Goal: Task Accomplishment & Management: Complete application form

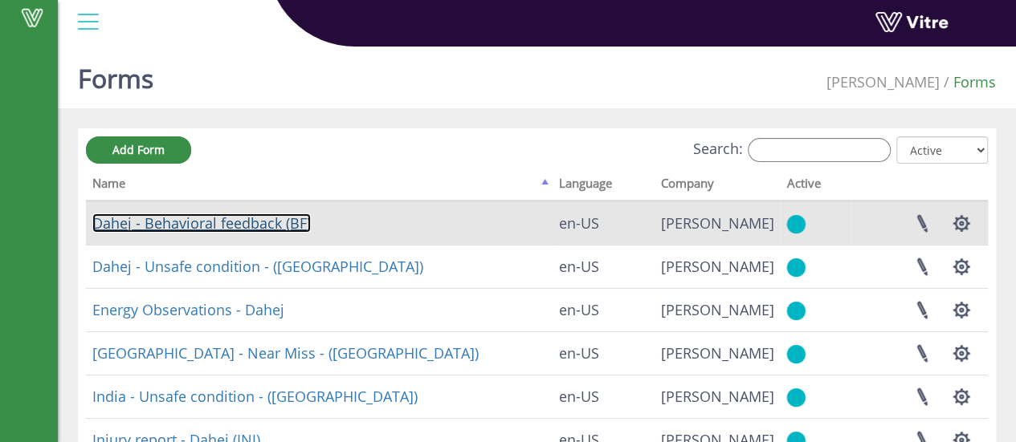
click at [252, 218] on link "Dahej - Behavioral feedback (BF)" at bounding box center [201, 223] width 218 height 19
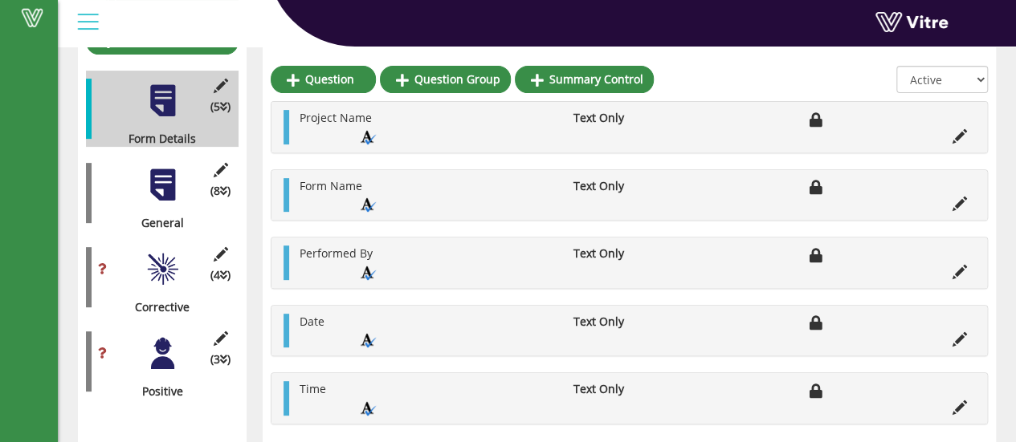
scroll to position [245, 0]
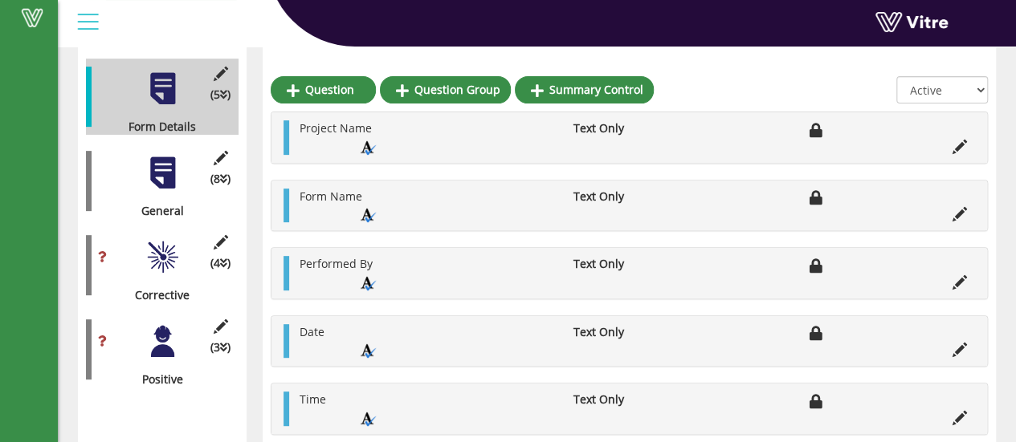
click at [169, 177] on div "(8 ) General" at bounding box center [162, 181] width 153 height 76
click at [162, 170] on div at bounding box center [163, 173] width 36 height 36
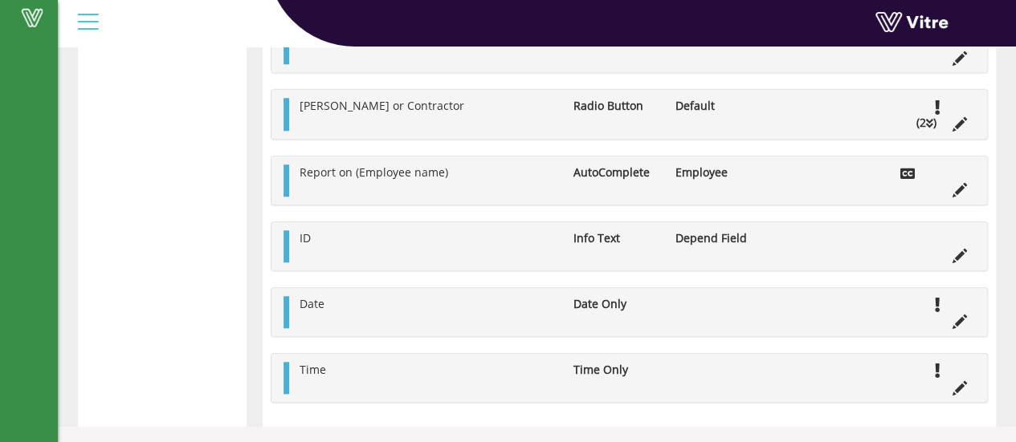
scroll to position [697, 0]
click at [959, 185] on icon at bounding box center [959, 188] width 14 height 14
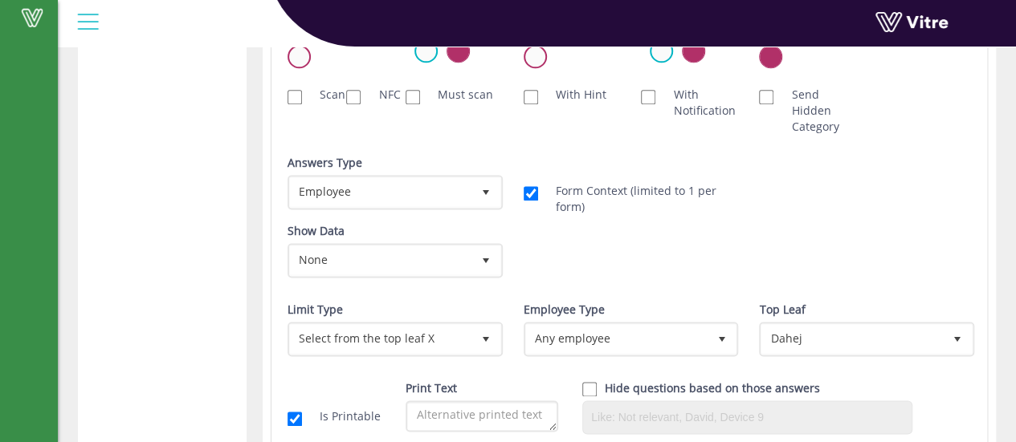
scroll to position [1018, 0]
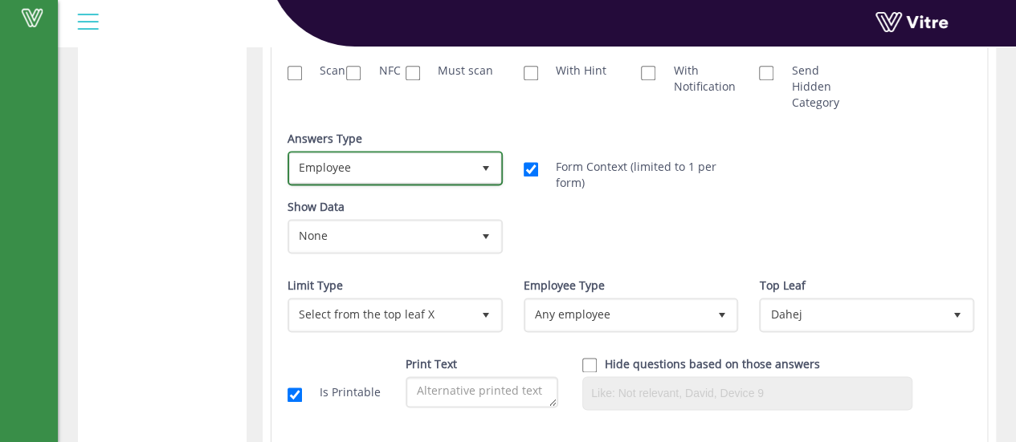
click at [471, 173] on span "select" at bounding box center [485, 167] width 29 height 29
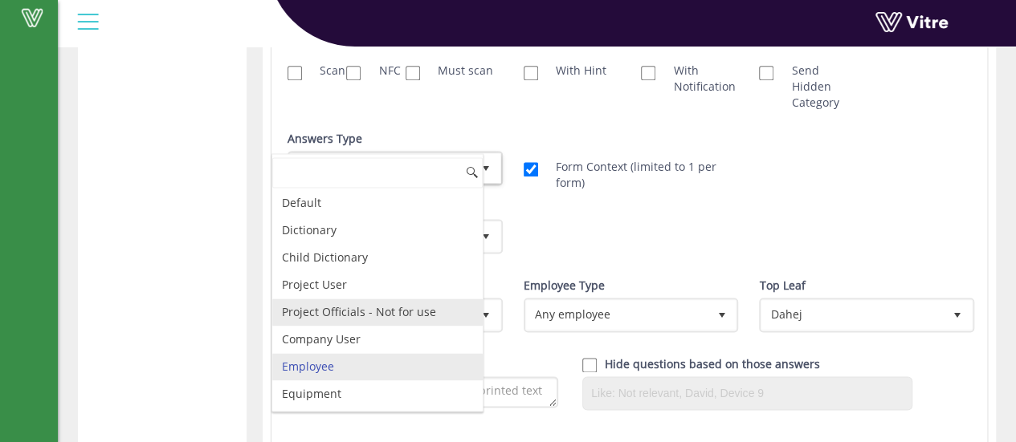
scroll to position [80, 0]
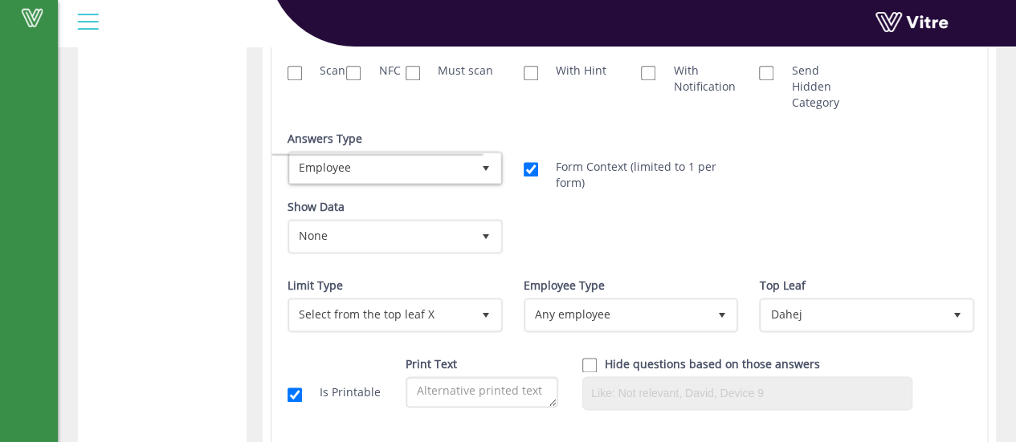
click at [812, 199] on div "Show Data None 0 Certificates IL - עבודה בגובה IL - מפעיל מלגזה IL- מוביל חומ"ס…" at bounding box center [628, 232] width 707 height 67
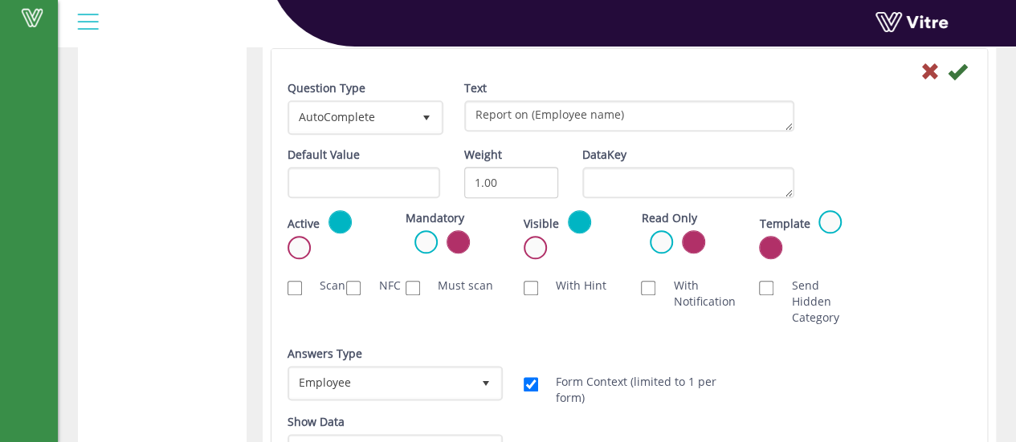
scroll to position [777, 0]
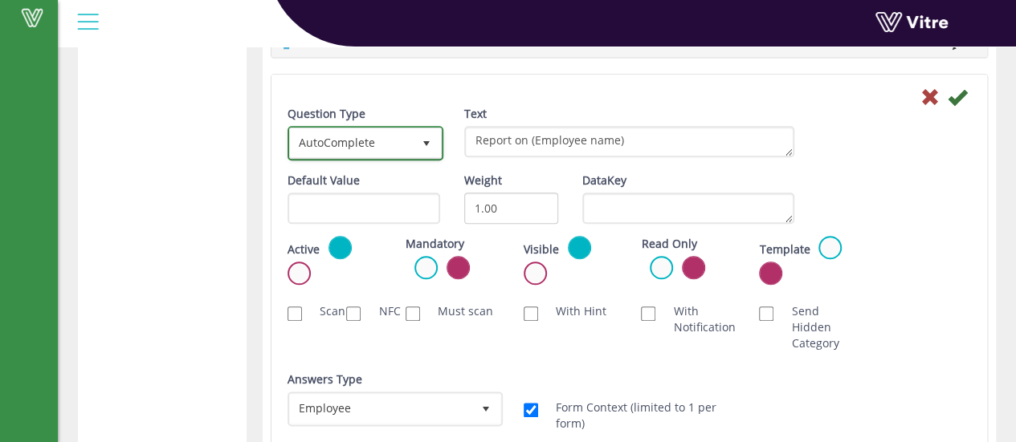
click at [417, 140] on span "select" at bounding box center [426, 142] width 29 height 29
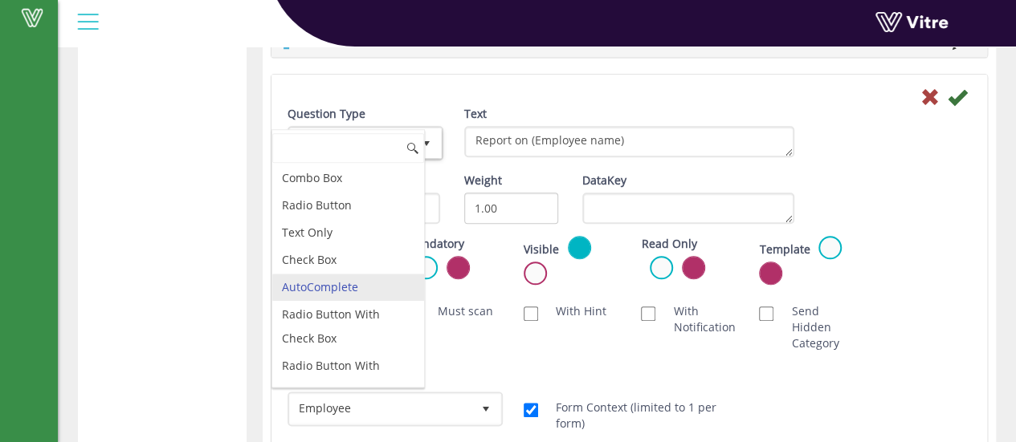
click at [878, 155] on div "Question Type AutoComplete 11 Text Report on (Employee name)" at bounding box center [628, 139] width 707 height 67
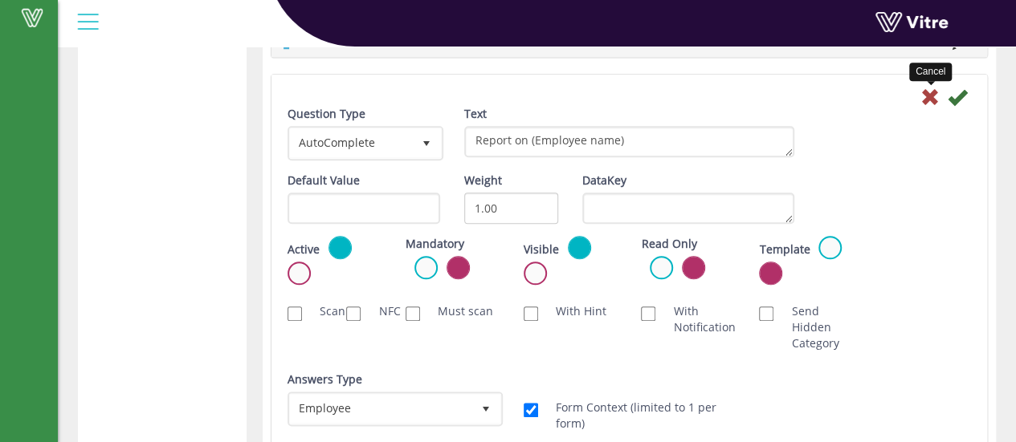
click at [931, 96] on icon at bounding box center [929, 97] width 19 height 19
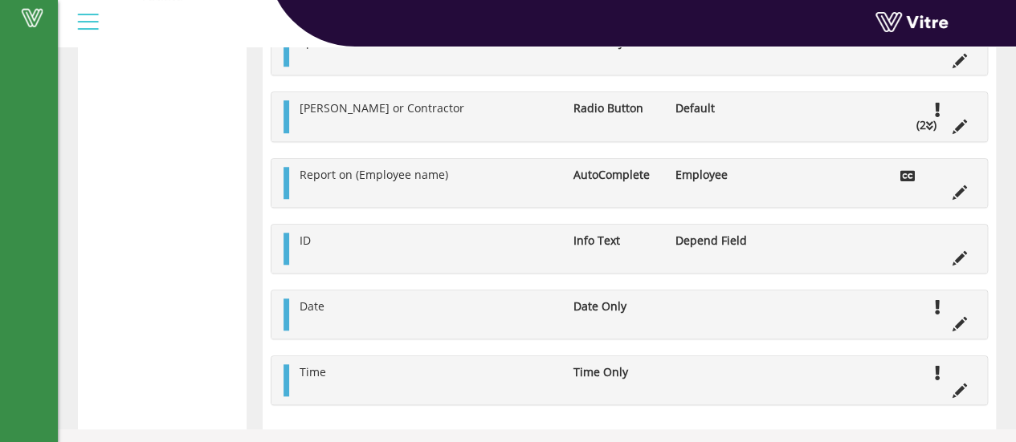
scroll to position [376, 0]
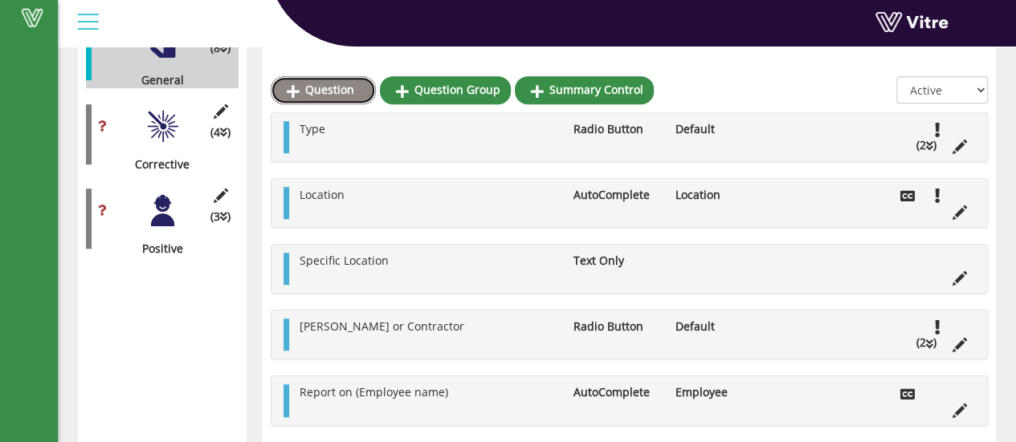
click at [315, 96] on link "Question" at bounding box center [323, 89] width 105 height 27
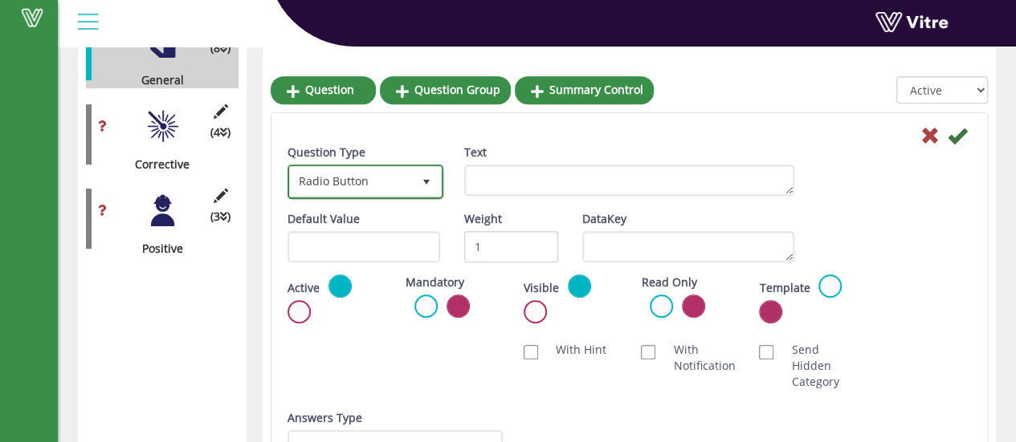
click at [416, 182] on span "select" at bounding box center [426, 181] width 29 height 29
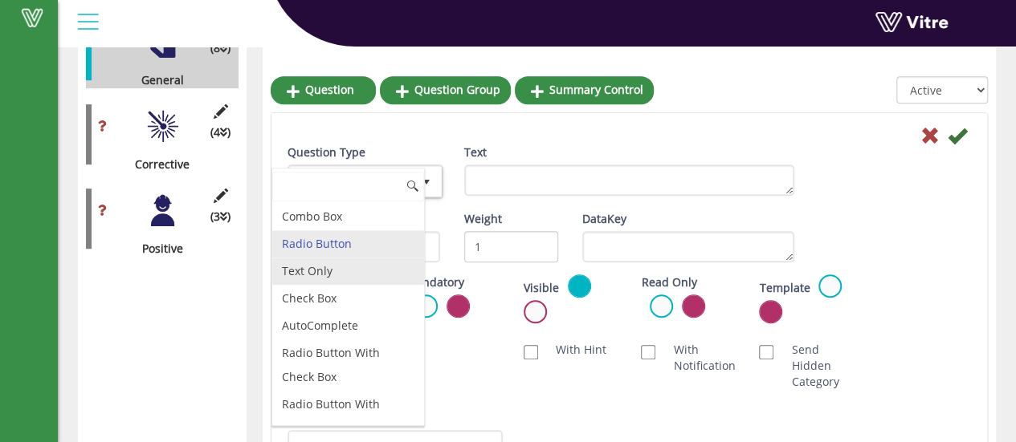
click at [332, 263] on li "Text Only" at bounding box center [348, 271] width 152 height 27
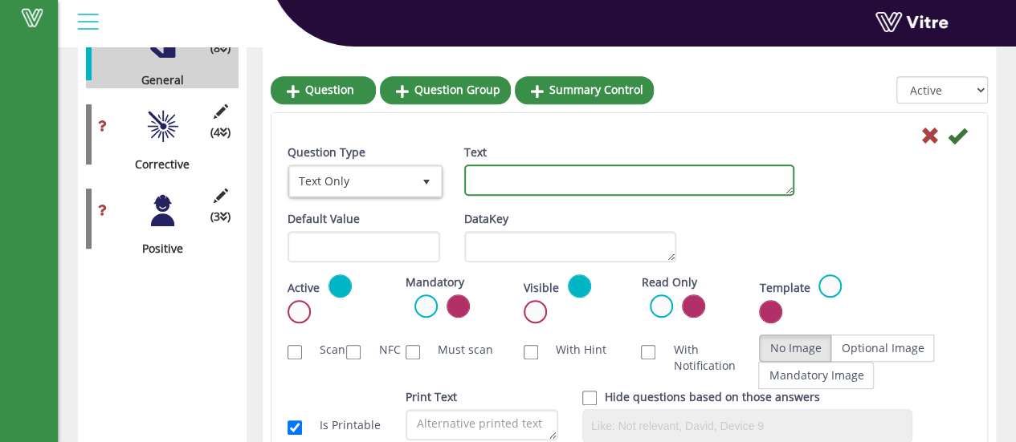
click at [535, 181] on textarea "Text" at bounding box center [629, 180] width 330 height 31
type textarea "Employee Name"
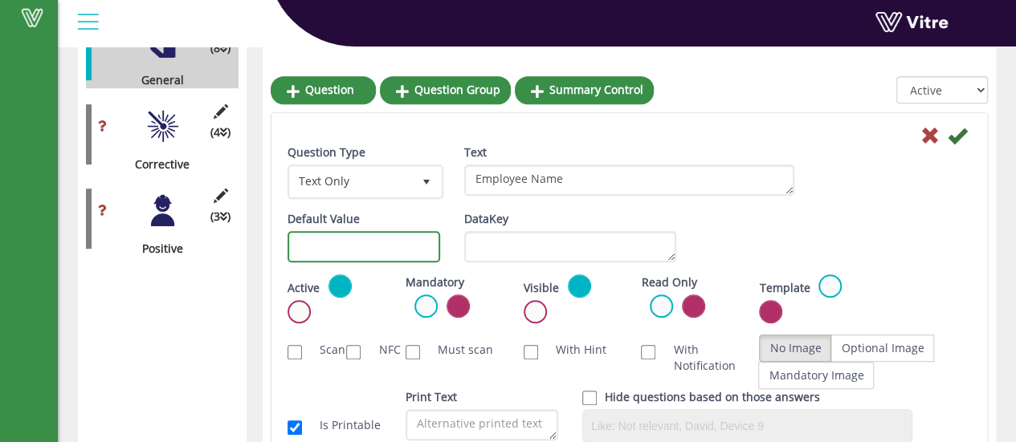
click at [320, 238] on input "text" at bounding box center [363, 246] width 153 height 31
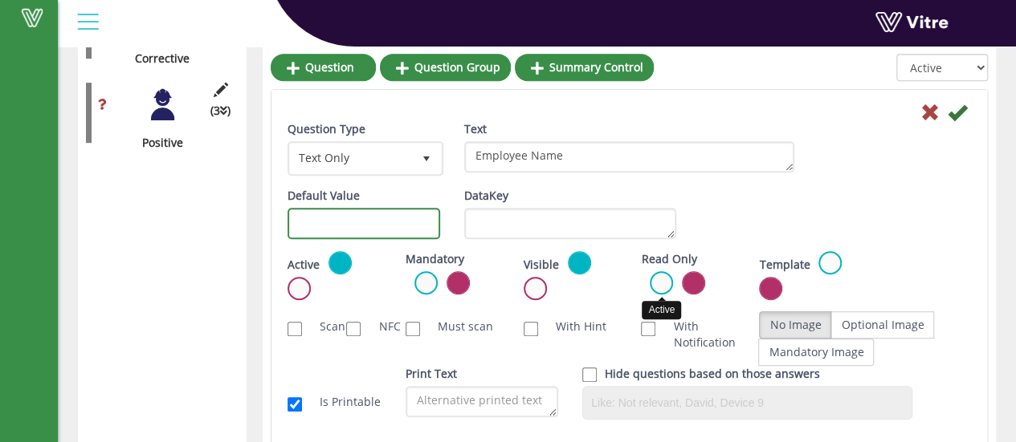
scroll to position [456, 0]
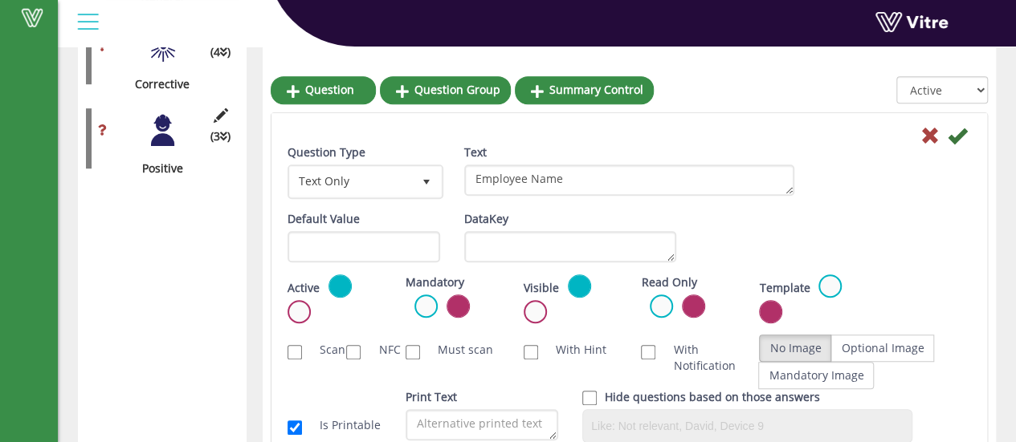
click at [955, 135] on icon at bounding box center [956, 135] width 19 height 19
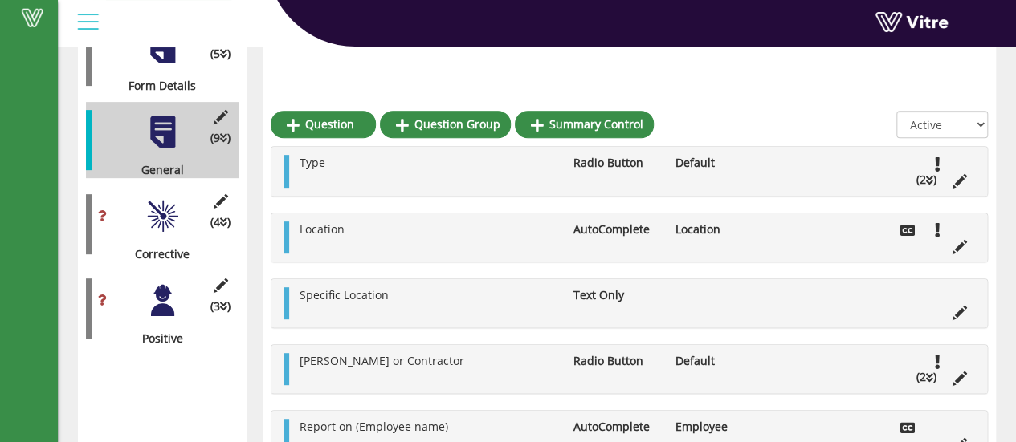
scroll to position [276, 0]
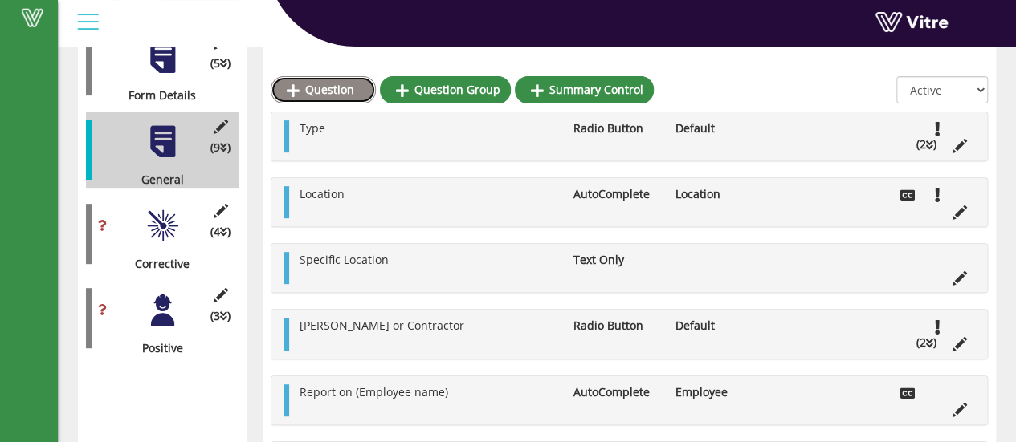
click at [335, 93] on link "Question" at bounding box center [323, 89] width 105 height 27
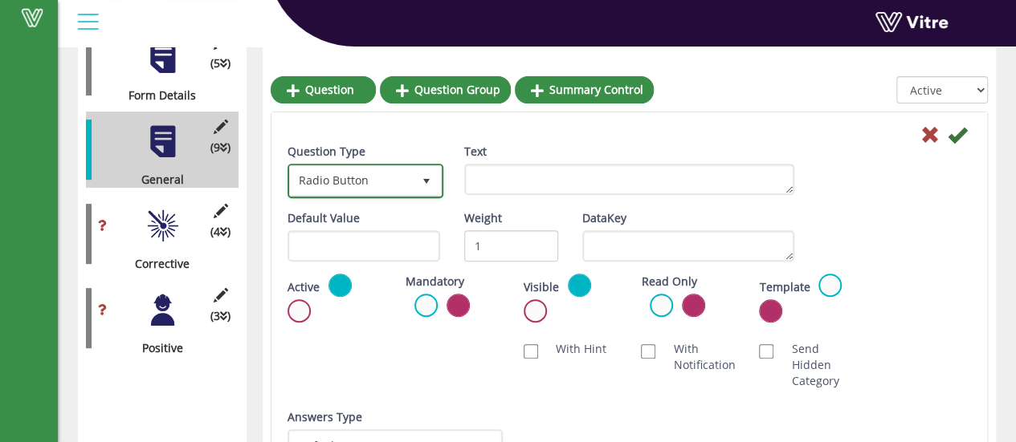
click at [380, 179] on span "Radio Button" at bounding box center [351, 180] width 122 height 29
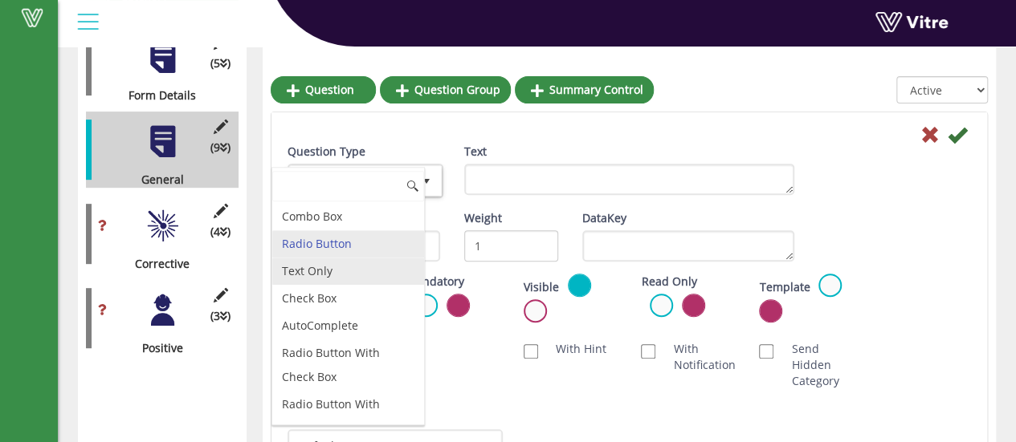
drag, startPoint x: 330, startPoint y: 259, endPoint x: 340, endPoint y: 251, distance: 13.2
click at [330, 258] on li "Text Only" at bounding box center [348, 271] width 152 height 27
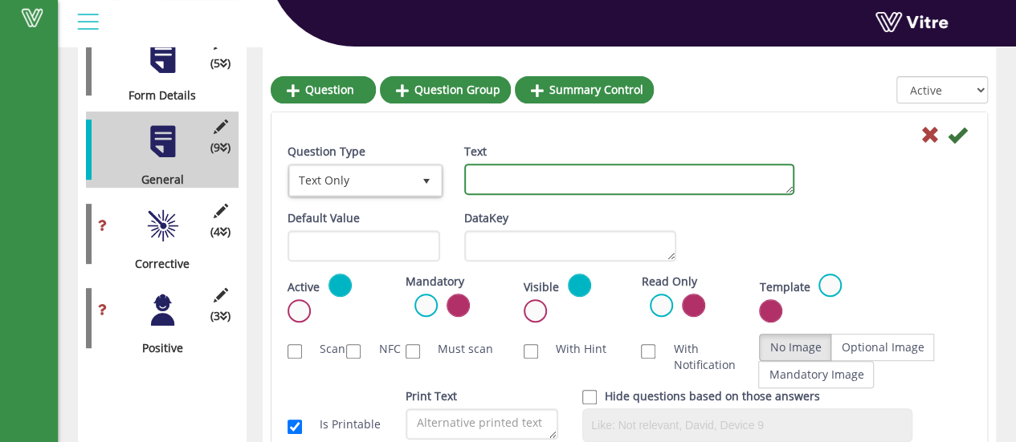
click at [493, 184] on textarea "Text" at bounding box center [629, 179] width 330 height 31
type textarea "Agency Name"
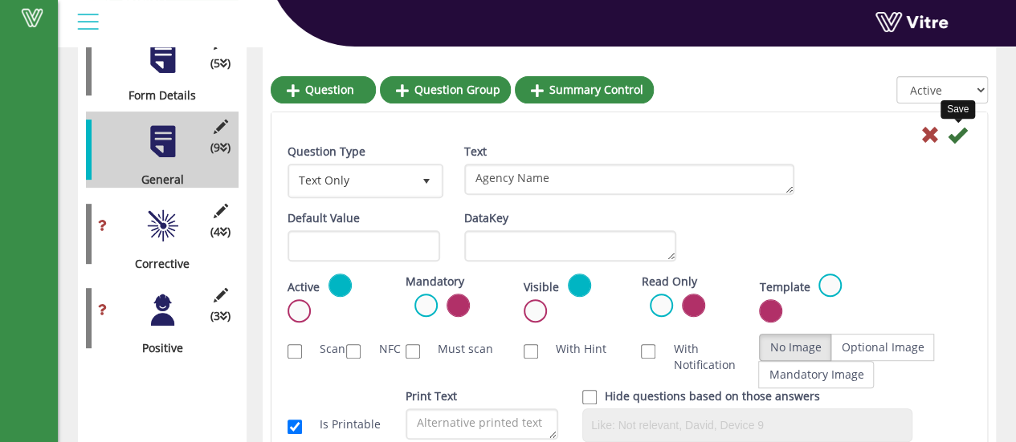
click at [953, 140] on icon at bounding box center [956, 134] width 19 height 19
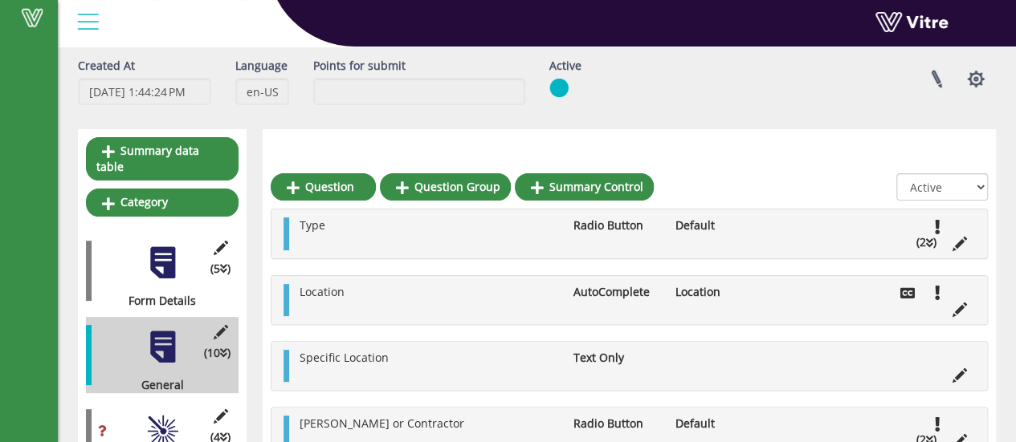
scroll to position [0, 0]
